Goal: Find specific page/section: Find specific page/section

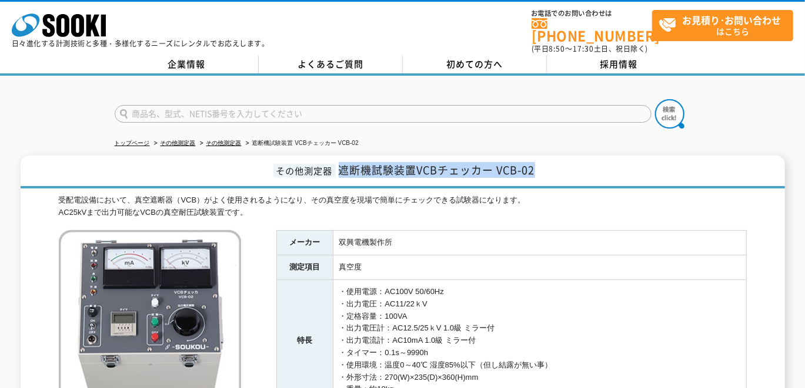
drag, startPoint x: 341, startPoint y: 158, endPoint x: 538, endPoint y: 161, distance: 196.9
click at [538, 161] on h1 "その他測定器 遮断機試験装置VCBチェッカー VCB-02" at bounding box center [403, 172] width 764 height 33
drag, startPoint x: 538, startPoint y: 161, endPoint x: 520, endPoint y: 160, distance: 18.3
copy span "遮断機試験装置VCBチェッカー VCB-02"
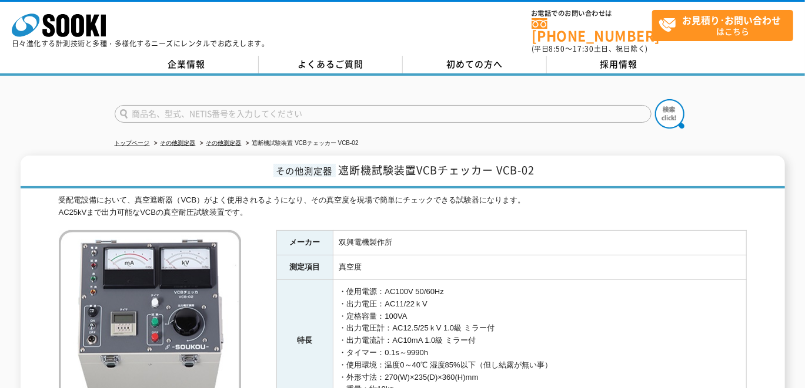
click at [176, 105] on input "text" at bounding box center [383, 114] width 537 height 18
type input "HVT-25"
click at [655, 99] on button at bounding box center [669, 113] width 29 height 29
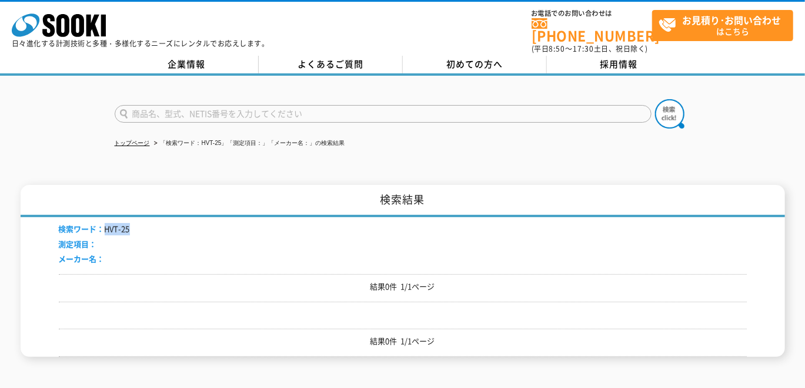
drag, startPoint x: 103, startPoint y: 222, endPoint x: 131, endPoint y: 223, distance: 28.2
click at [131, 223] on div "検索ワード： HVT-25 測定項目： メーカー名：" at bounding box center [403, 245] width 688 height 57
